Goal: Information Seeking & Learning: Learn about a topic

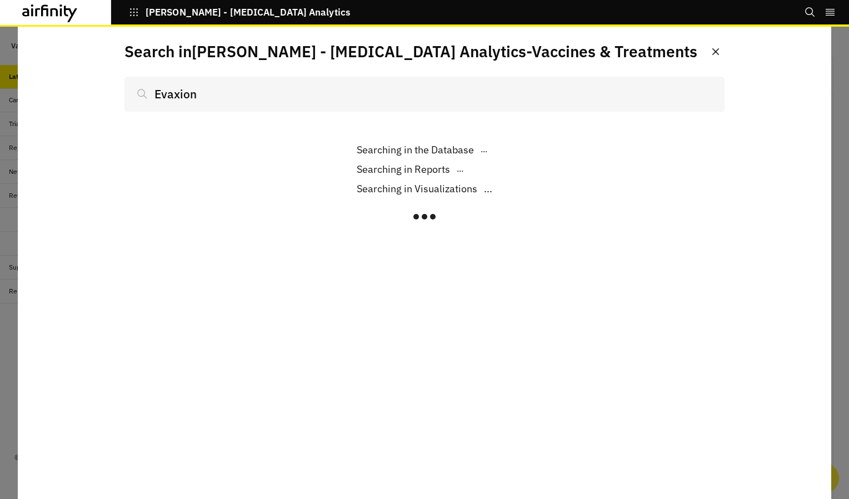
scroll to position [860, 324]
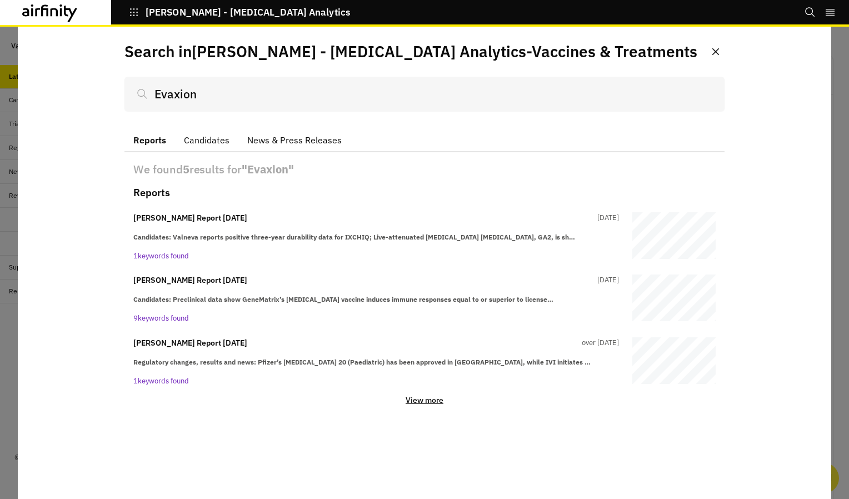
type input "Evaxion"
click at [66, 20] on icon at bounding box center [50, 13] width 56 height 18
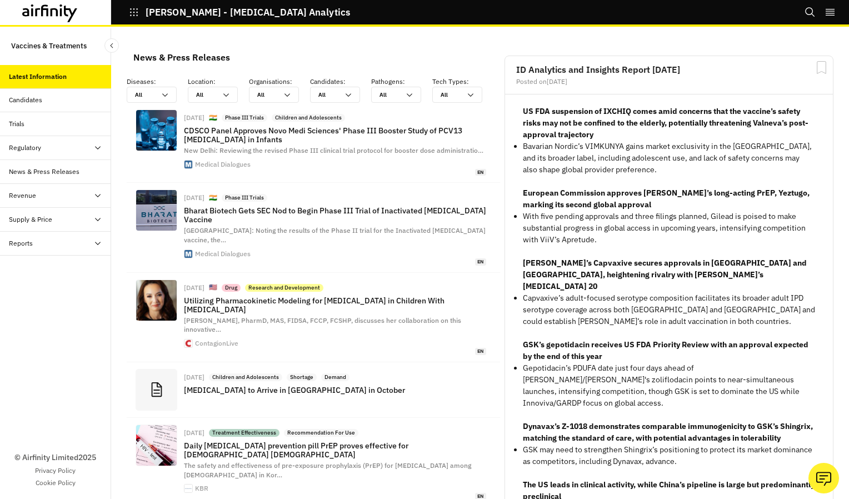
scroll to position [860, 324]
click at [62, 128] on div "Trials" at bounding box center [60, 124] width 102 height 10
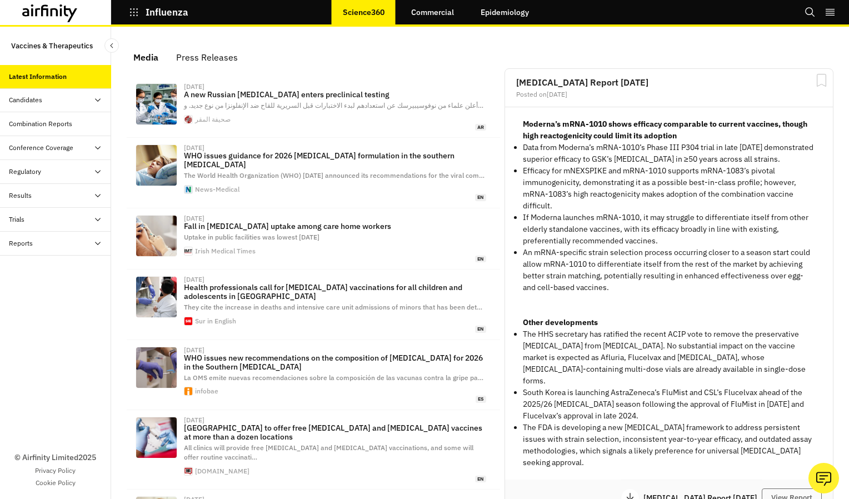
scroll to position [372, 0]
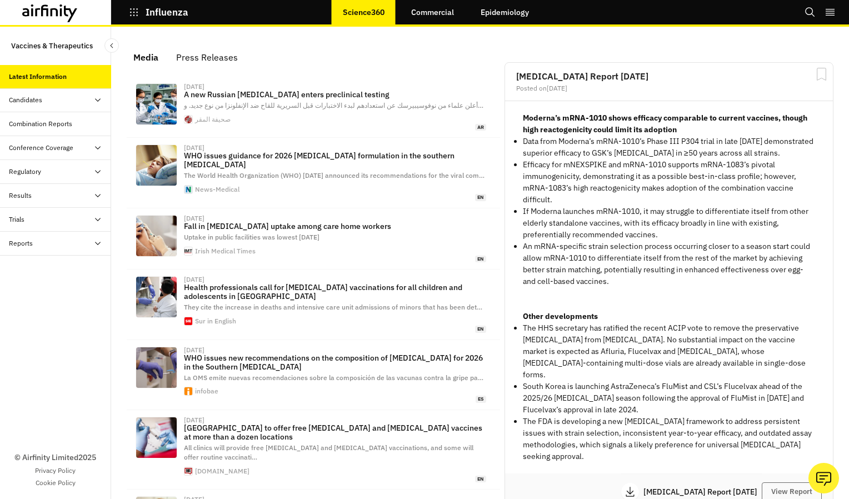
click at [18, 305] on div "© Airfinity Limited 2025 Privacy Policy Cookie Policy" at bounding box center [55, 376] width 111 height 243
click at [54, 194] on div "Results" at bounding box center [60, 195] width 102 height 10
click at [51, 277] on div "Non-Vaccine Results Table" at bounding box center [58, 277] width 81 height 10
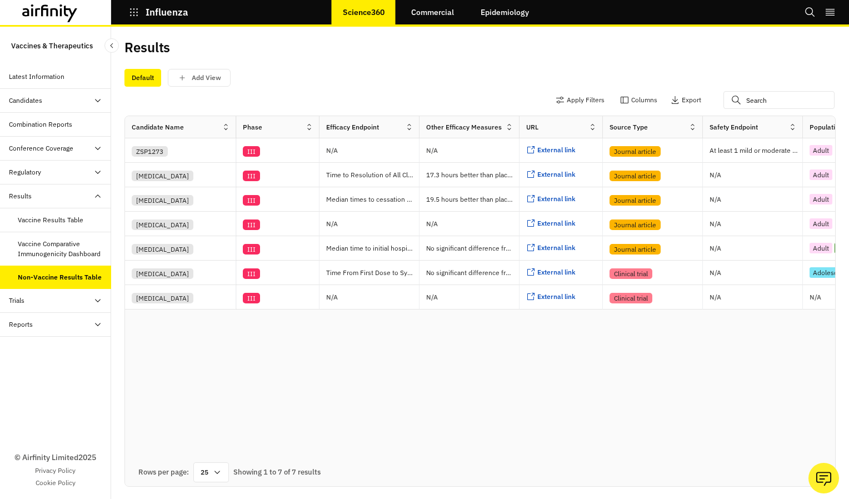
click at [731, 100] on icon at bounding box center [736, 100] width 10 height 18
click at [731, 102] on icon at bounding box center [735, 100] width 9 height 9
click at [731, 101] on icon at bounding box center [736, 100] width 10 height 18
click at [741, 99] on input "text" at bounding box center [778, 100] width 111 height 18
paste input "Evaxion"
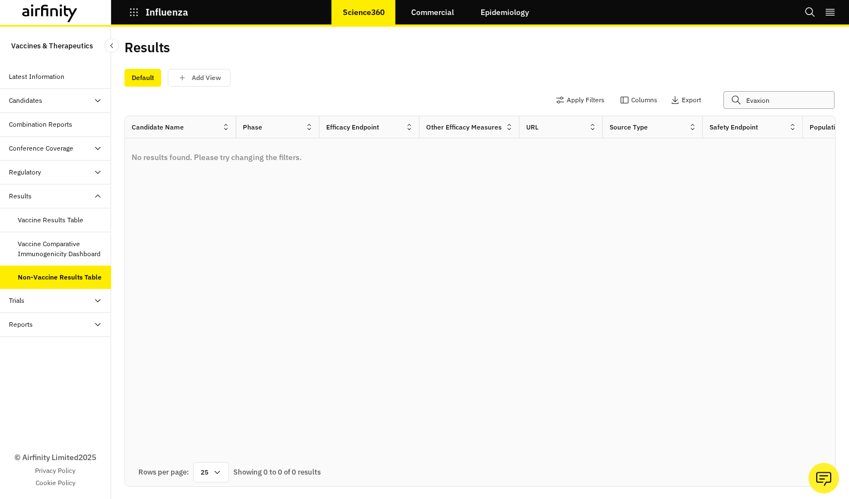
type input "Evaxion"
click at [26, 175] on div "Regulatory" at bounding box center [25, 172] width 32 height 10
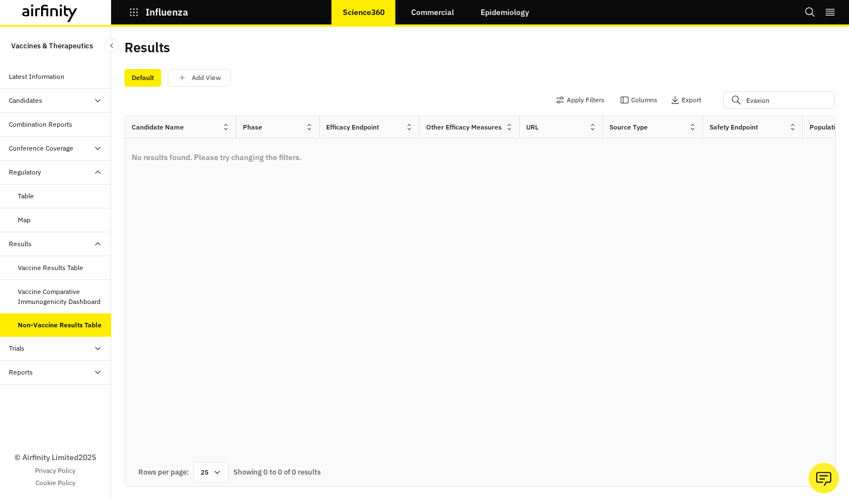
click at [26, 175] on div "Regulatory" at bounding box center [25, 172] width 32 height 10
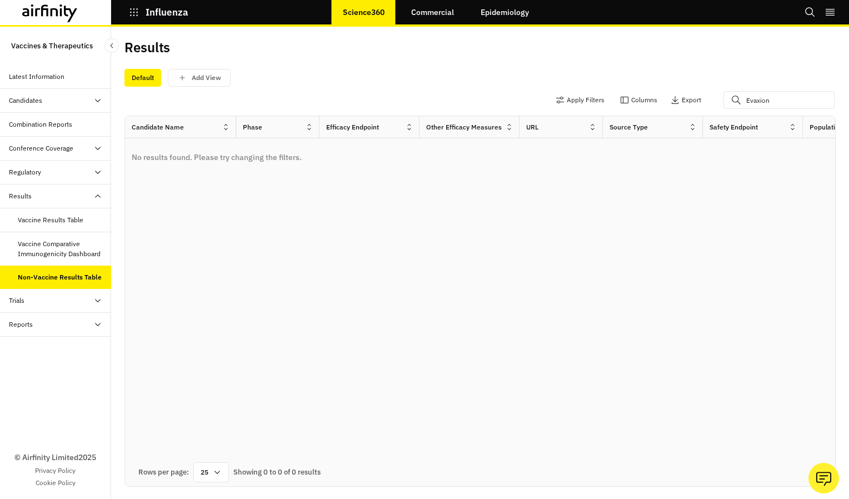
click at [36, 143] on div "Conference Coverage" at bounding box center [41, 148] width 64 height 10
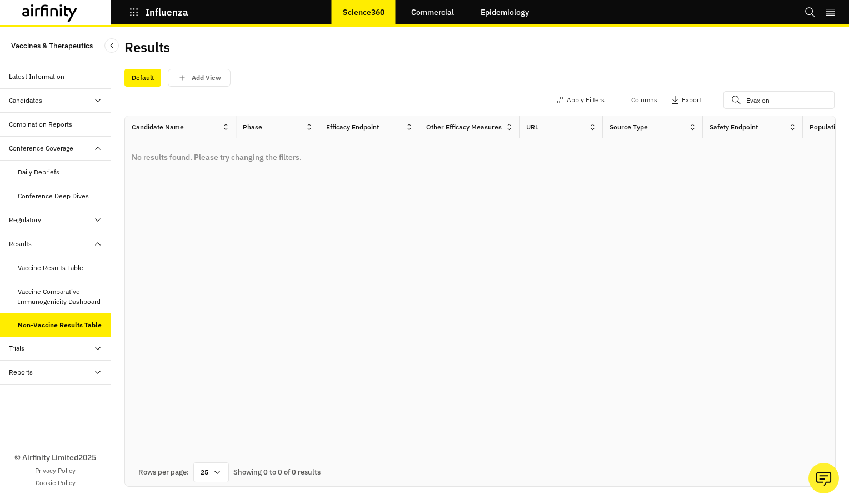
click at [36, 143] on div "Conference Coverage" at bounding box center [41, 148] width 64 height 10
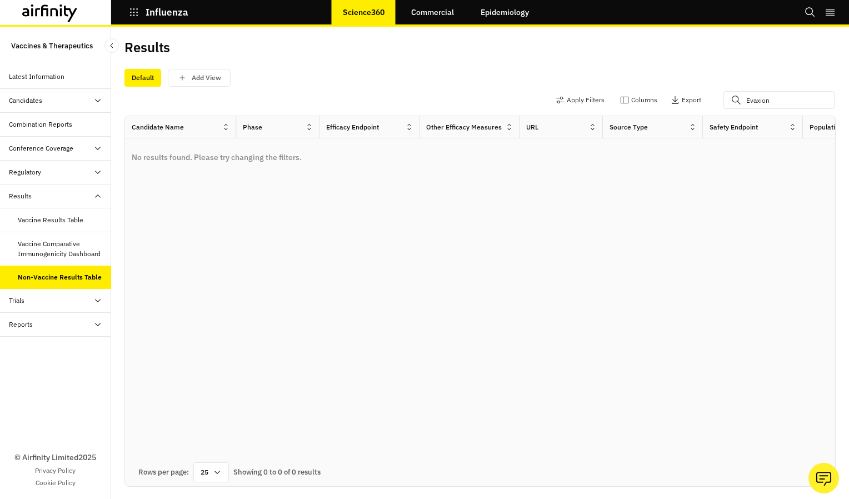
click at [49, 18] on icon at bounding box center [50, 13] width 56 height 18
